Goal: Information Seeking & Learning: Learn about a topic

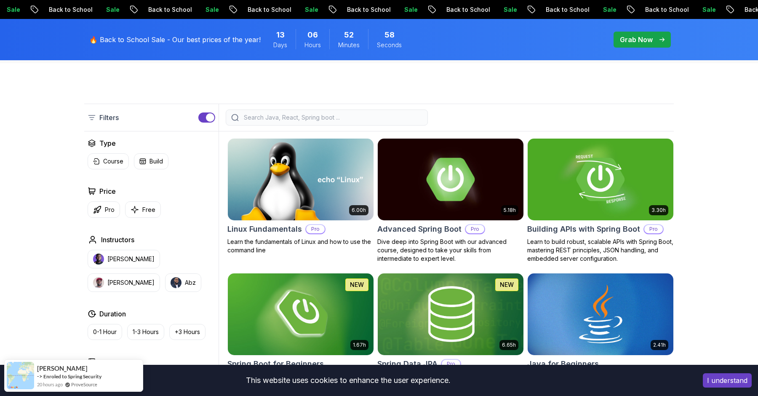
scroll to position [196, 0]
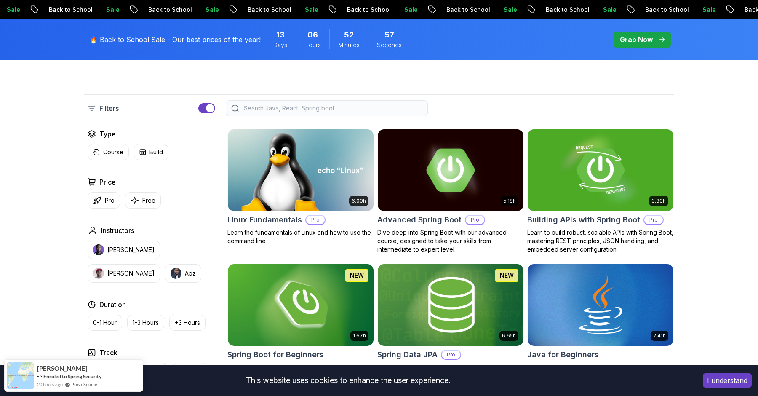
click at [356, 104] on input "search" at bounding box center [332, 108] width 180 height 8
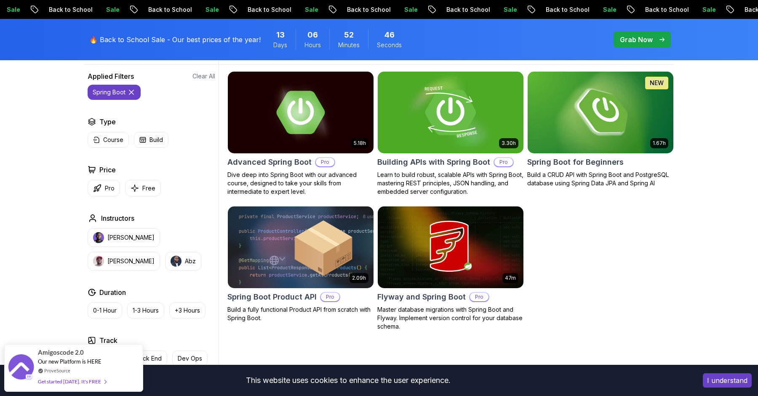
scroll to position [255, 0]
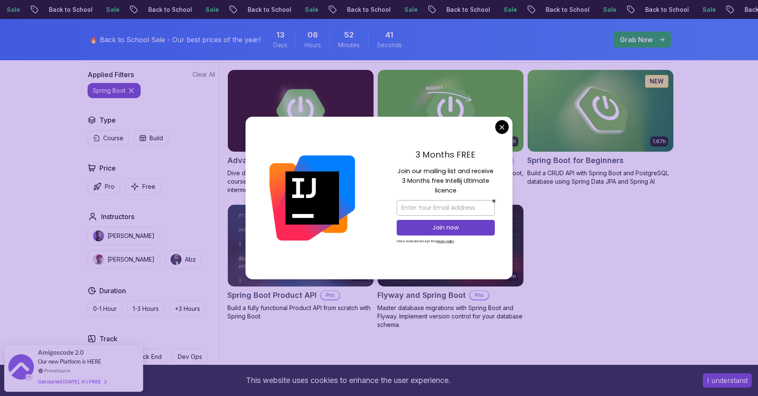
type input "spring boot"
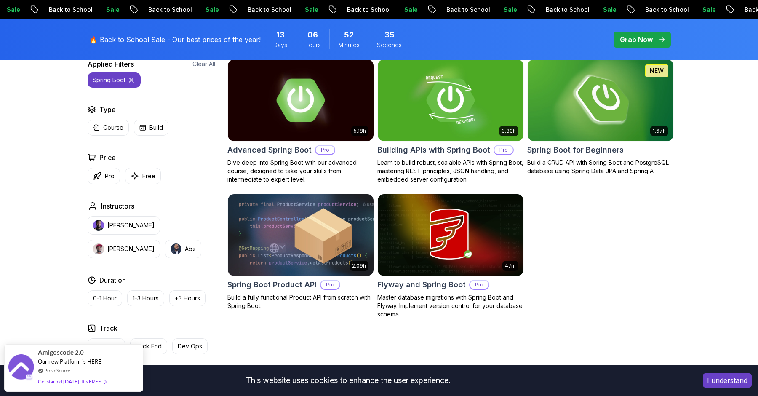
scroll to position [269, 0]
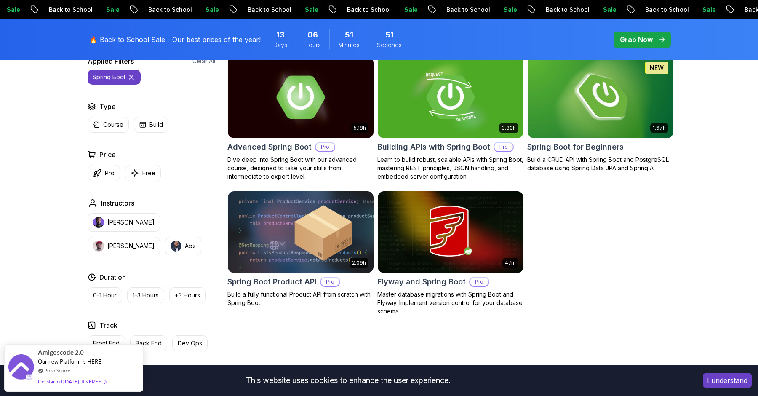
click at [589, 308] on div "5.18h Advanced Spring Boot Pro Dive deep into Spring Boot with our advanced cou…" at bounding box center [450, 185] width 446 height 259
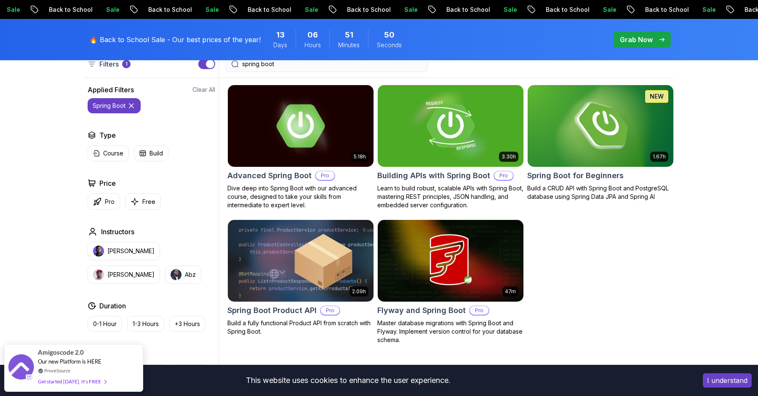
scroll to position [238, 0]
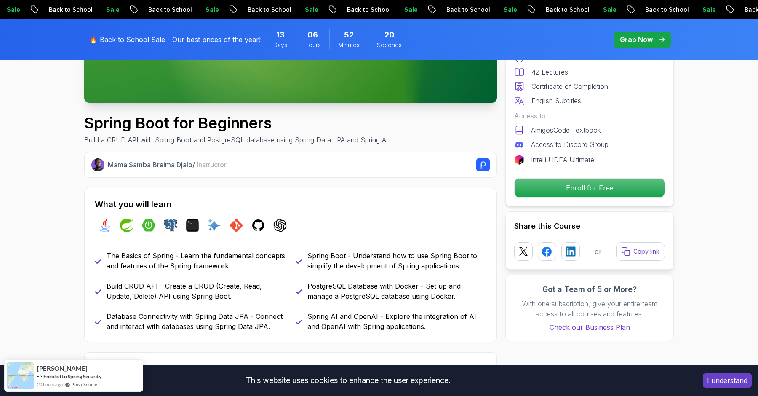
scroll to position [242, 0]
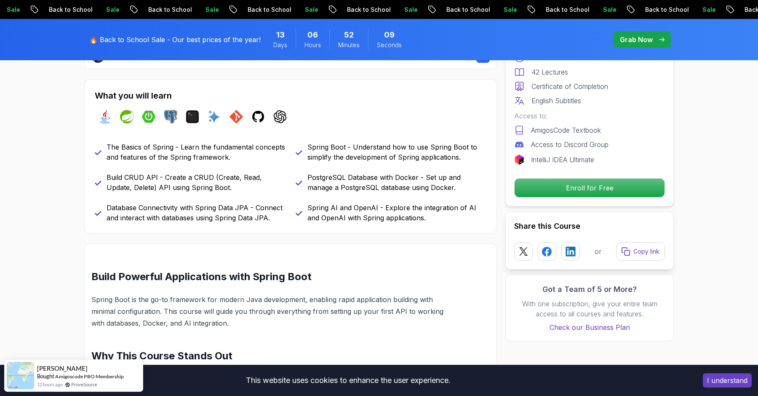
scroll to position [349, 0]
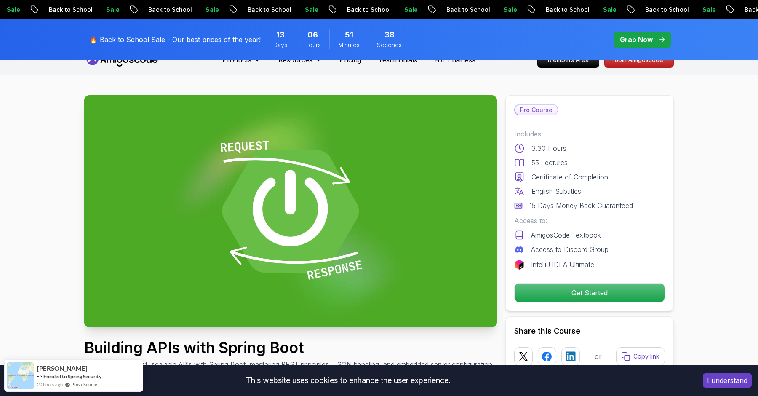
scroll to position [16, 0]
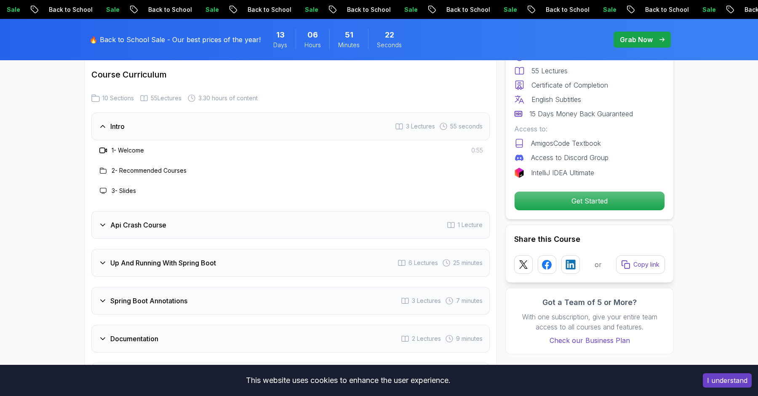
scroll to position [1355, 0]
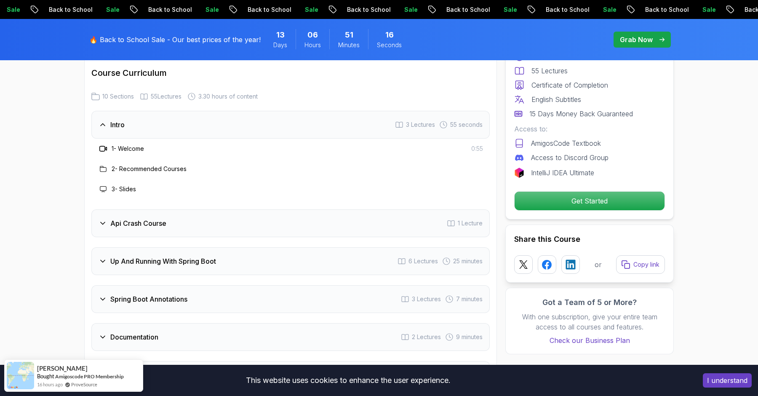
click at [155, 165] on h3 "2 - Recommended Courses" at bounding box center [149, 169] width 75 height 8
click at [99, 164] on div at bounding box center [103, 169] width 10 height 10
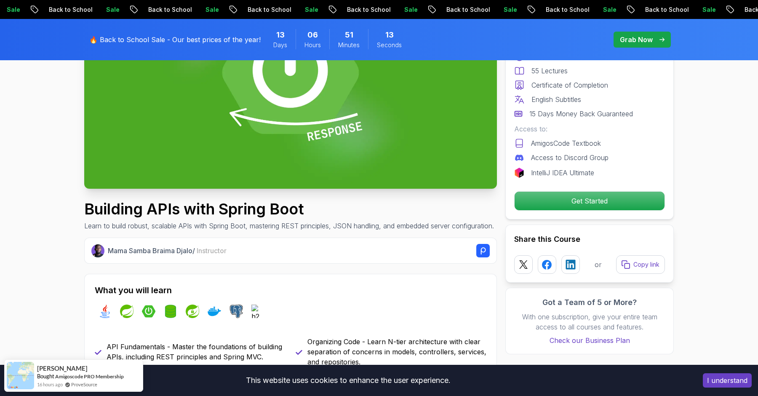
scroll to position [0, 0]
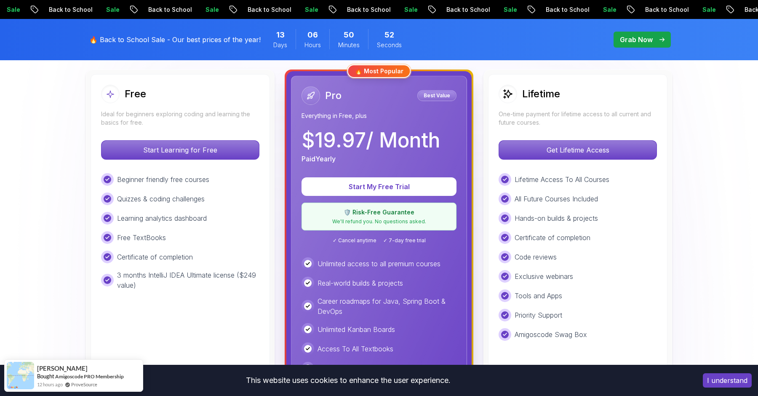
scroll to position [235, 0]
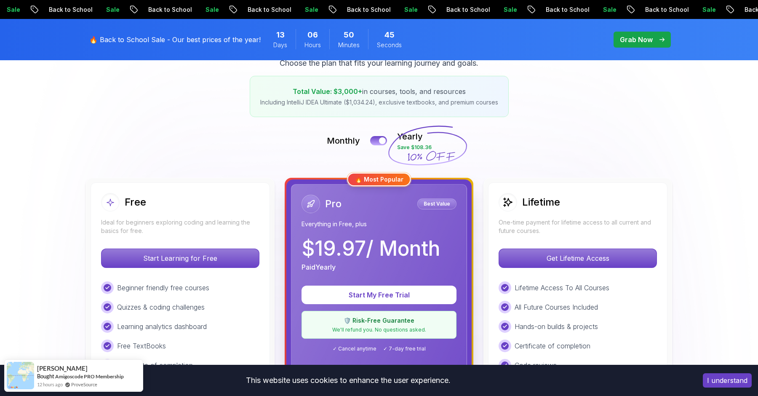
scroll to position [0, 0]
